Goal: Information Seeking & Learning: Learn about a topic

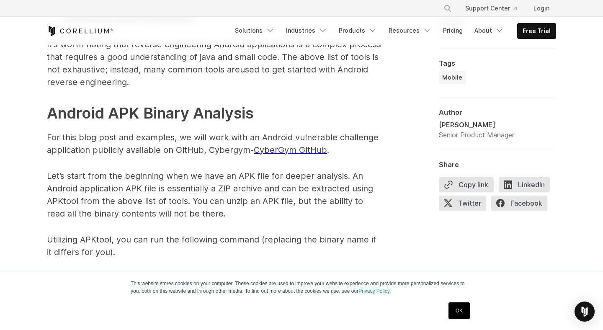
scroll to position [1168, 0]
click at [151, 198] on p "Let’s start from the beginning when we have an APK file for deeper analysis. An…" at bounding box center [214, 194] width 335 height 50
click at [167, 197] on p "Let’s start from the beginning when we have an APK file for deeper analysis. An…" at bounding box center [214, 194] width 335 height 50
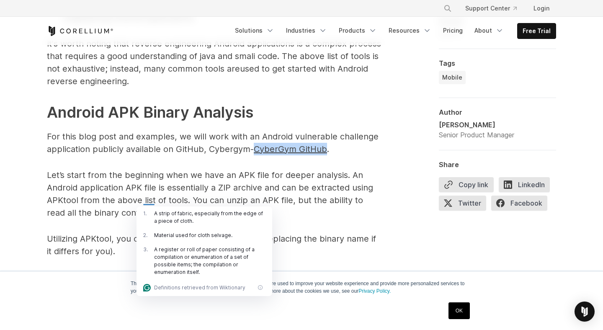
click at [228, 190] on p "Let’s start from the beginning when we have an APK file for deeper analysis. An…" at bounding box center [214, 194] width 335 height 50
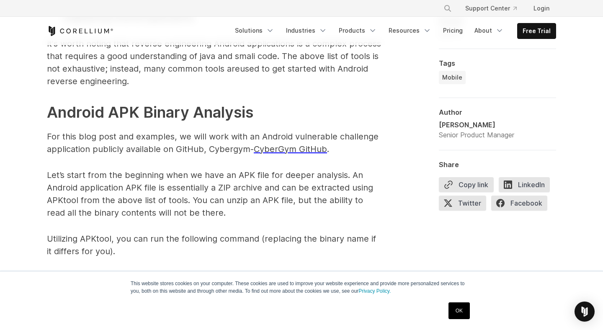
click at [221, 199] on p "Let’s start from the beginning when we have an APK file for deeper analysis. An…" at bounding box center [214, 194] width 335 height 50
click at [216, 211] on p "Let’s start from the beginning when we have an APK file for deeper analysis. An…" at bounding box center [214, 194] width 335 height 50
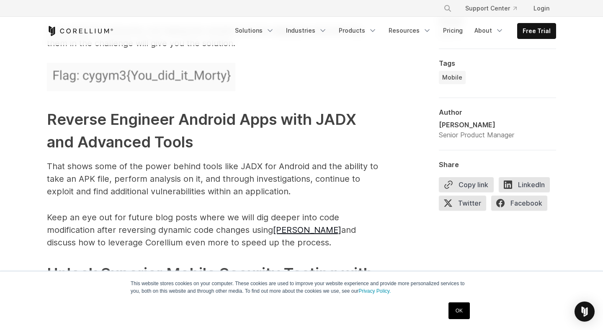
scroll to position [4095, 0]
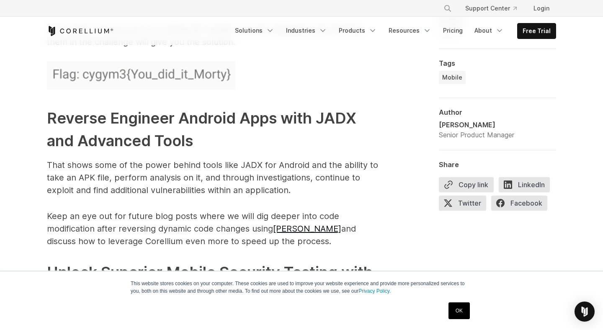
click at [179, 210] on p "Keep an eye out for future blog posts where we will dig deeper into code modifi…" at bounding box center [214, 229] width 335 height 38
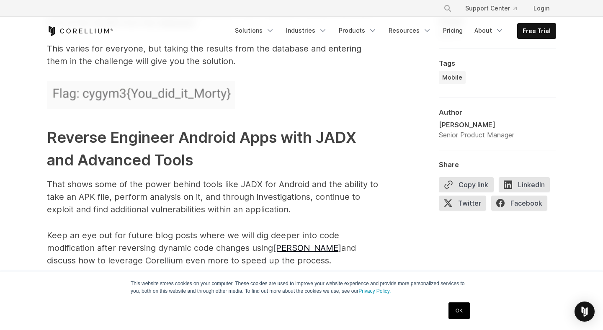
scroll to position [4057, 0]
